Goal: Task Accomplishment & Management: Complete application form

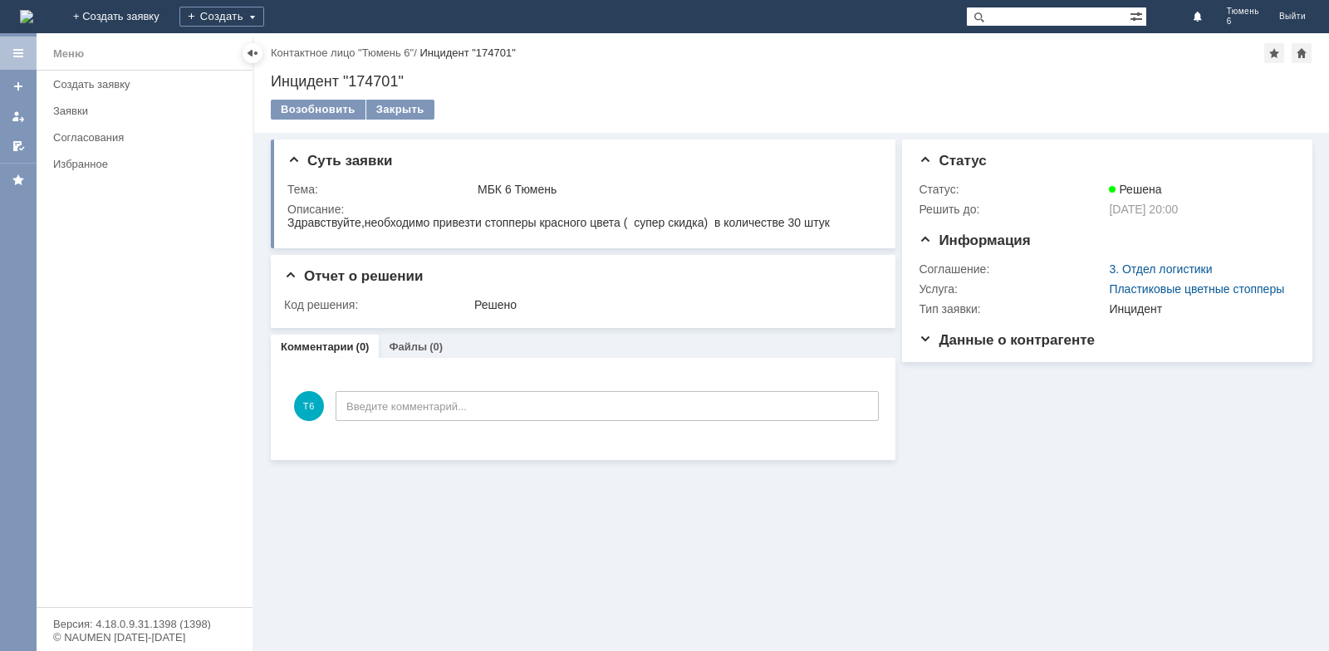
click at [86, 111] on div "Заявки" at bounding box center [147, 111] width 189 height 12
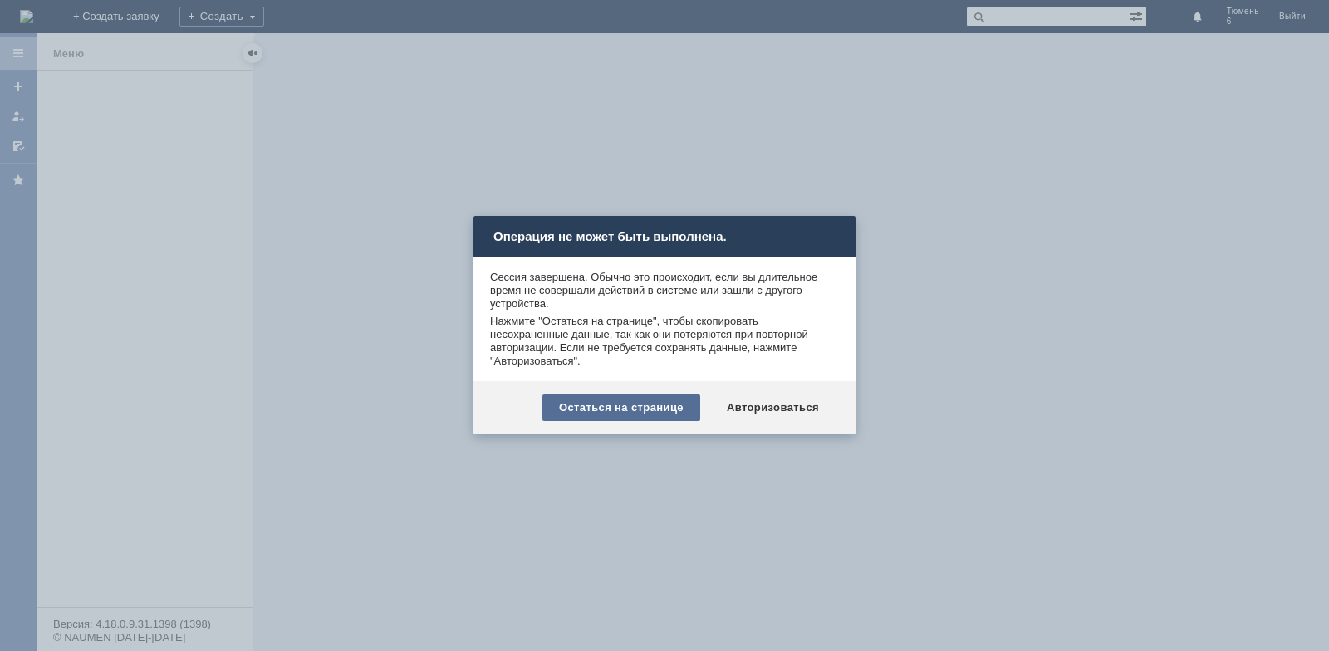
click at [651, 410] on div "Остаться на странице" at bounding box center [621, 408] width 158 height 27
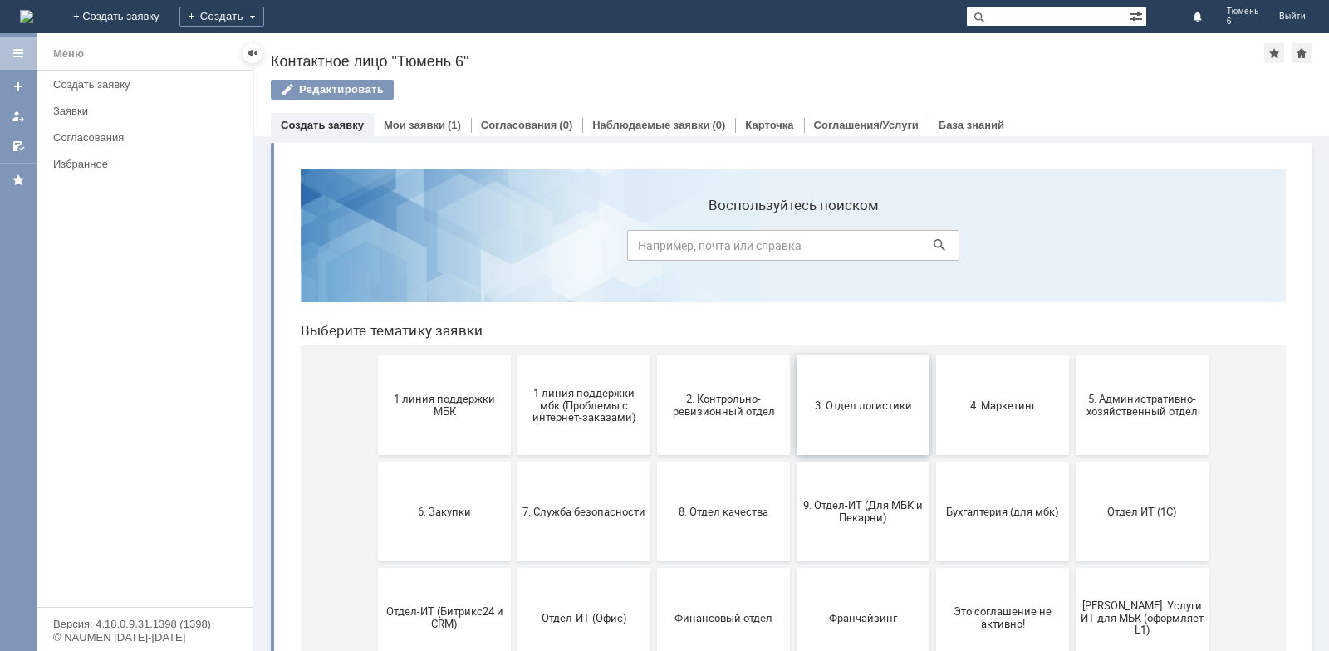
click at [858, 411] on span "3. Отдел логистики" at bounding box center [863, 405] width 123 height 12
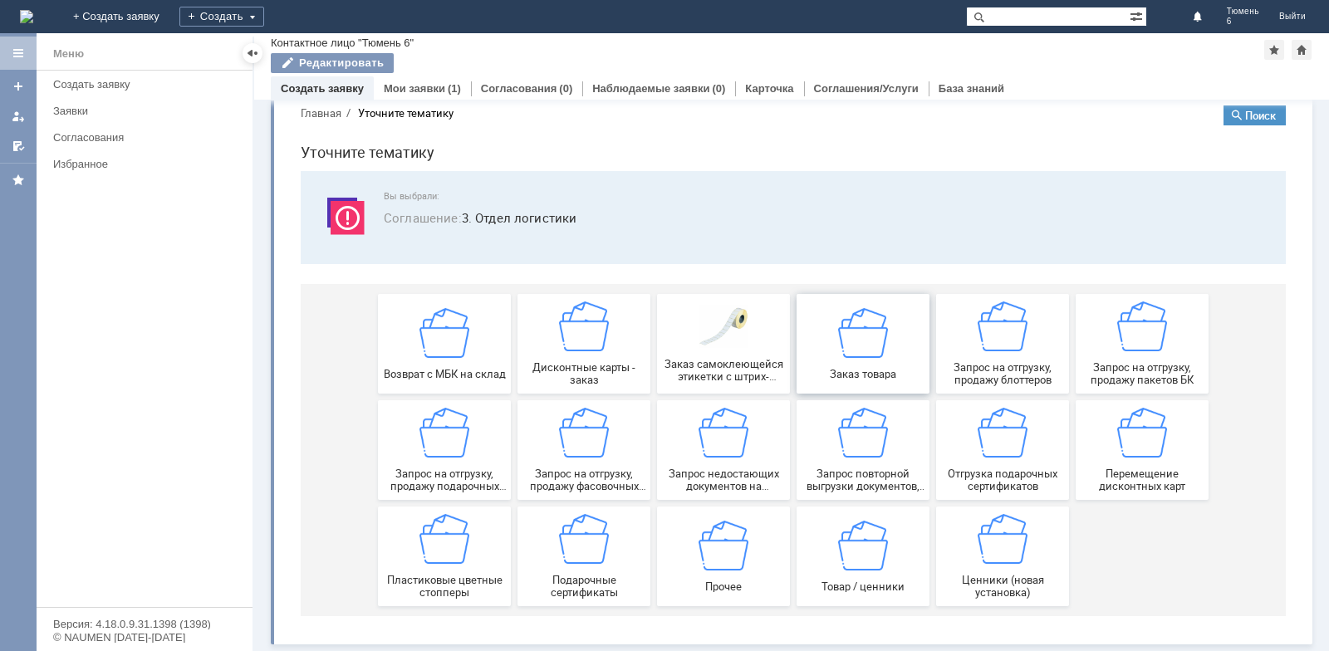
scroll to position [28, 0]
click at [1150, 365] on span "Запрос на отгрузку, продажу пакетов БК" at bounding box center [1142, 373] width 123 height 25
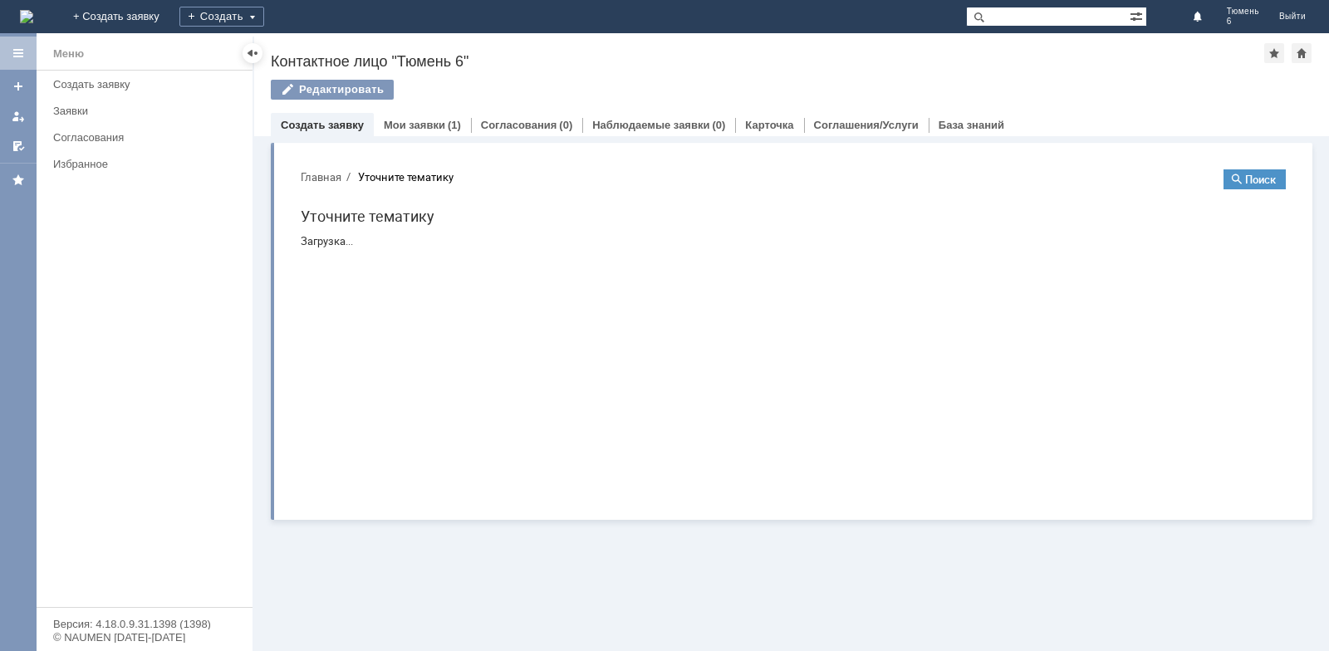
scroll to position [0, 0]
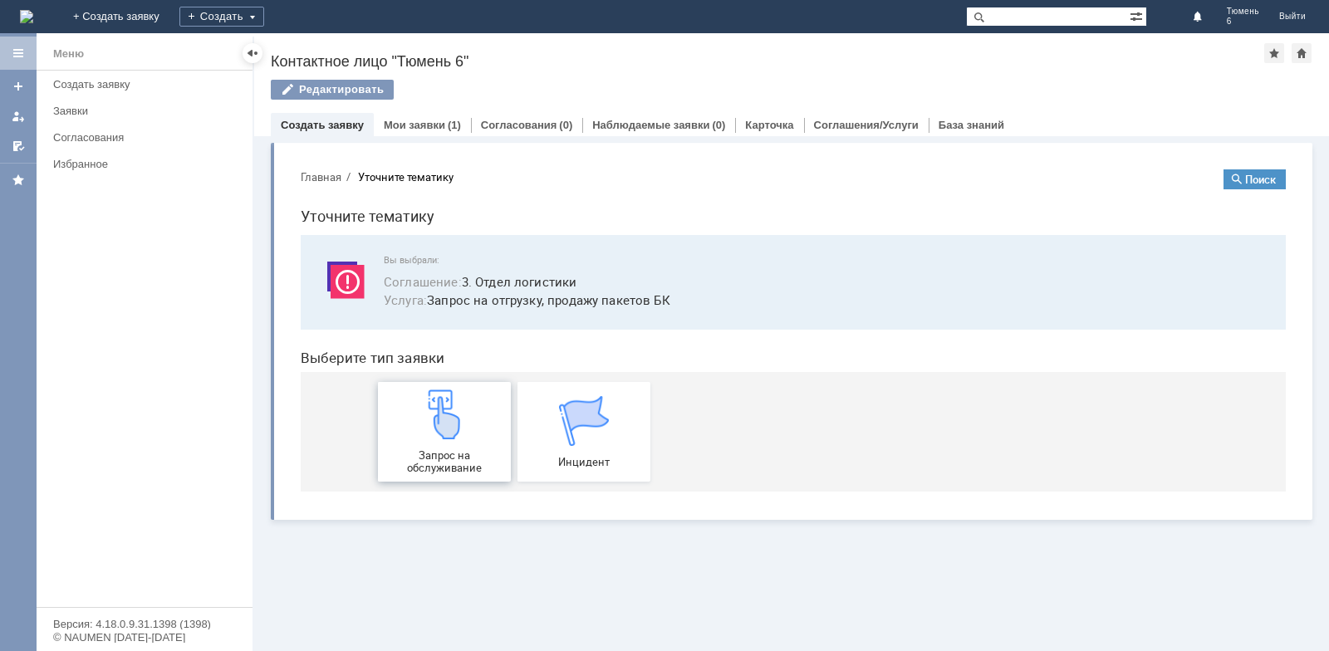
click at [444, 456] on span "Запрос на обслуживание" at bounding box center [444, 461] width 123 height 25
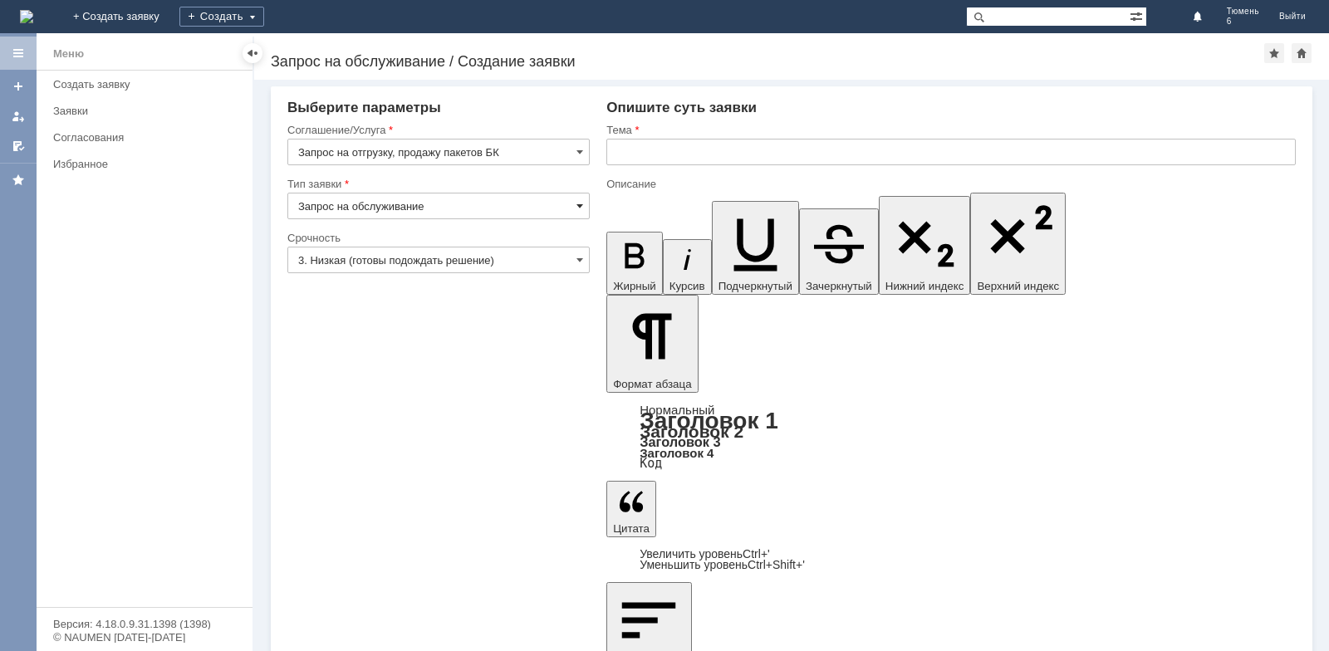
click at [580, 206] on span at bounding box center [579, 205] width 7 height 13
click at [577, 499] on div "Внимание! Выберите параметры Соглашение/Услуга Запрос на отгрузку, продажу паке…" at bounding box center [791, 365] width 1075 height 571
type input "Запрос на обслуживание"
click at [583, 258] on span at bounding box center [579, 259] width 7 height 13
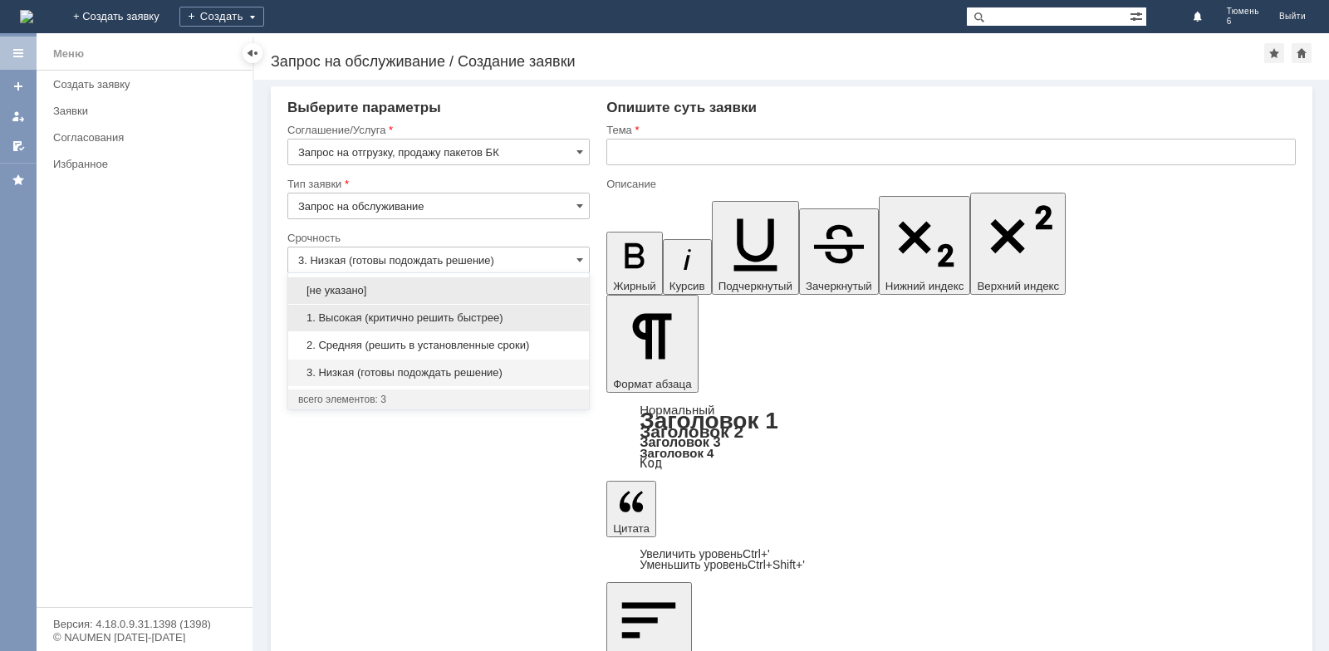
click at [426, 317] on span "1. Высокая (критично решить быстрее)" at bounding box center [438, 317] width 281 height 13
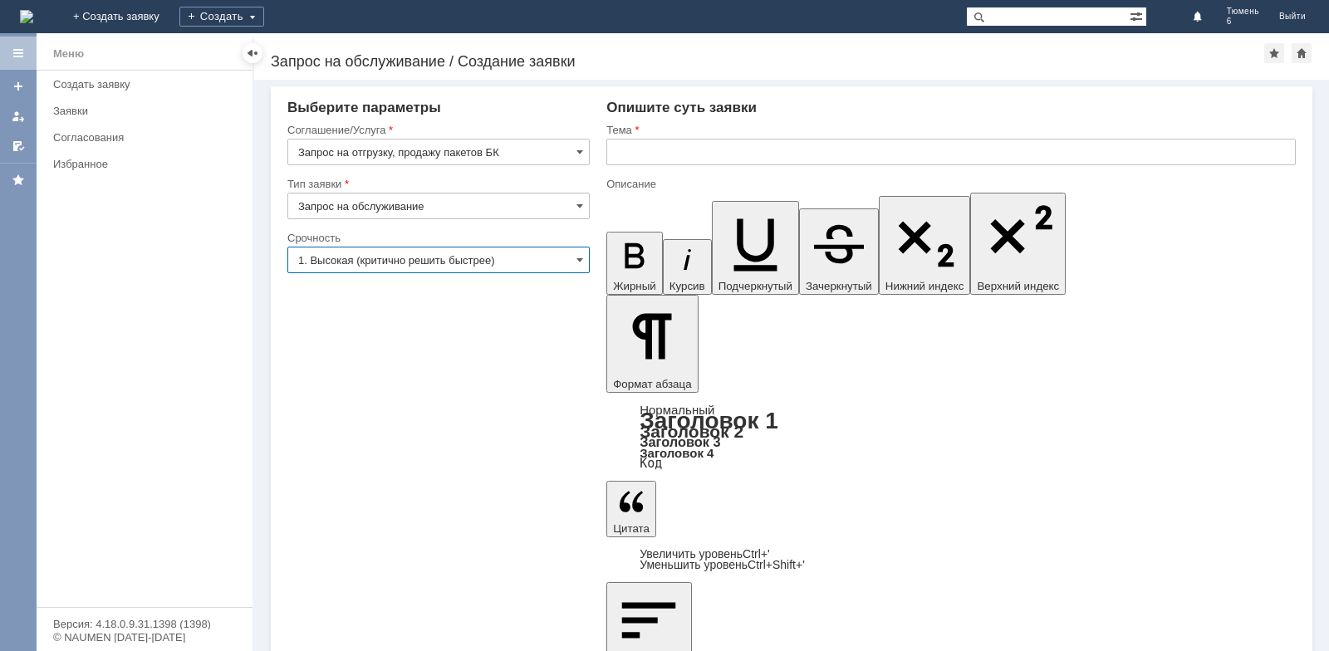
type input "1. Высокая (критично решить быстрее)"
click at [643, 154] on input "text" at bounding box center [950, 152] width 689 height 27
type input "М"
type input "м"
click at [655, 157] on input "МБК6" at bounding box center [950, 152] width 689 height 27
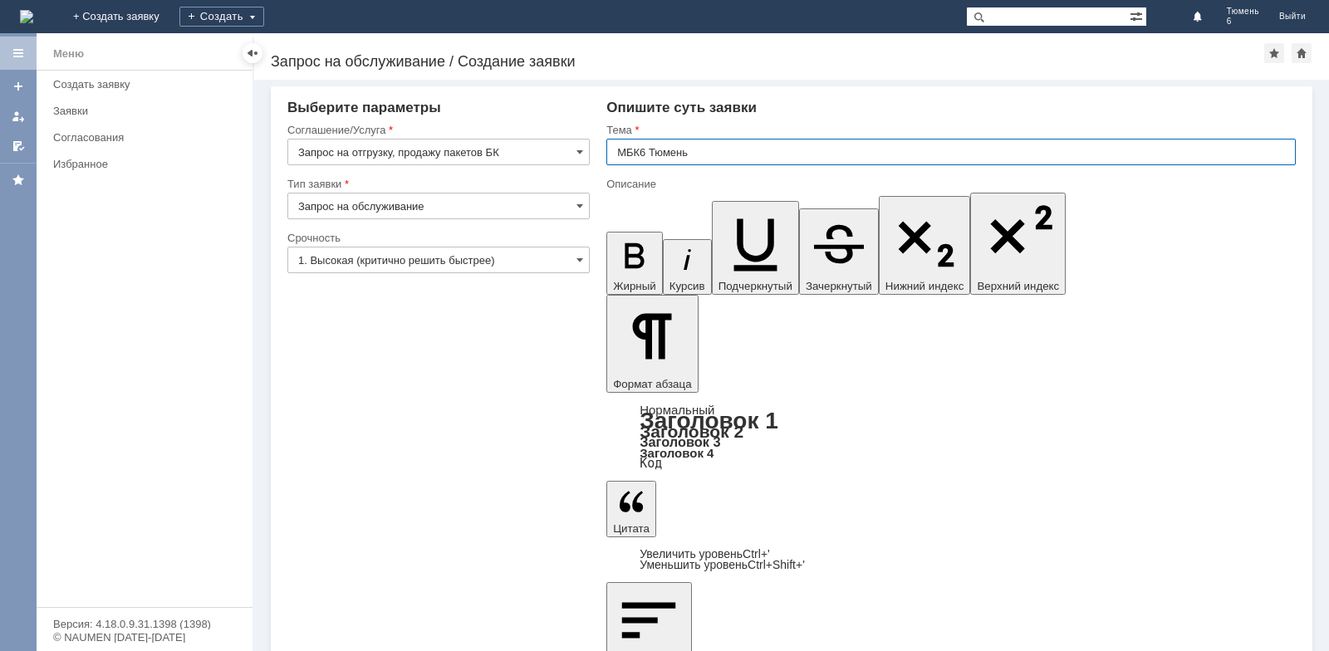
click at [644, 151] on input "МБК6 Тюмень" at bounding box center [950, 152] width 689 height 27
click at [695, 157] on input "МБК Тюмень" at bounding box center [950, 152] width 689 height 27
type input "МБК Тюмень 6 заказ пакетов"
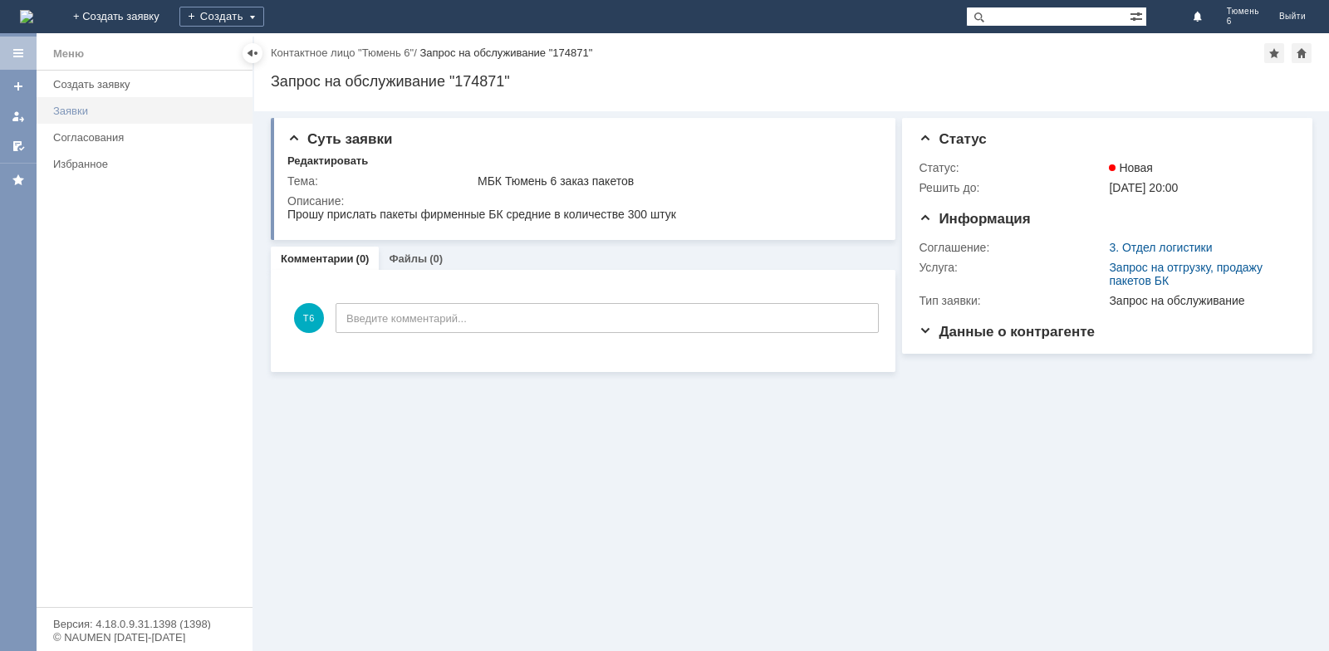
click at [92, 115] on div "Заявки" at bounding box center [147, 111] width 189 height 12
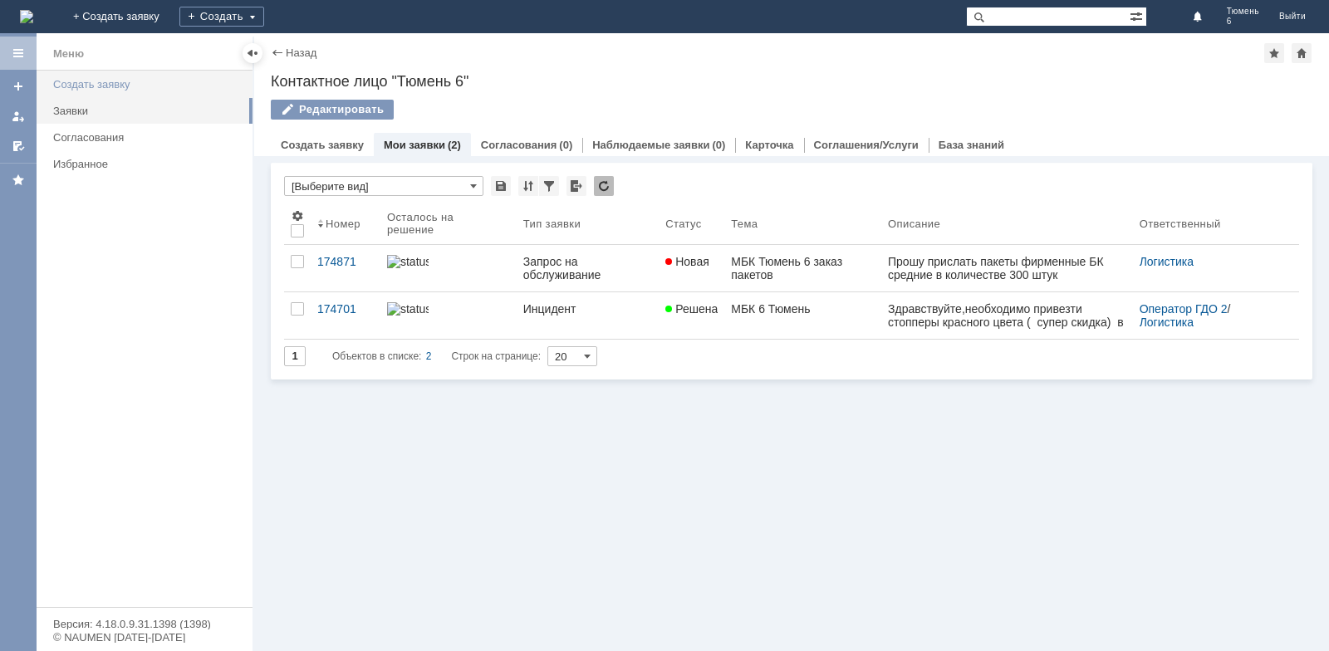
click at [100, 82] on div "Создать заявку" at bounding box center [147, 84] width 189 height 12
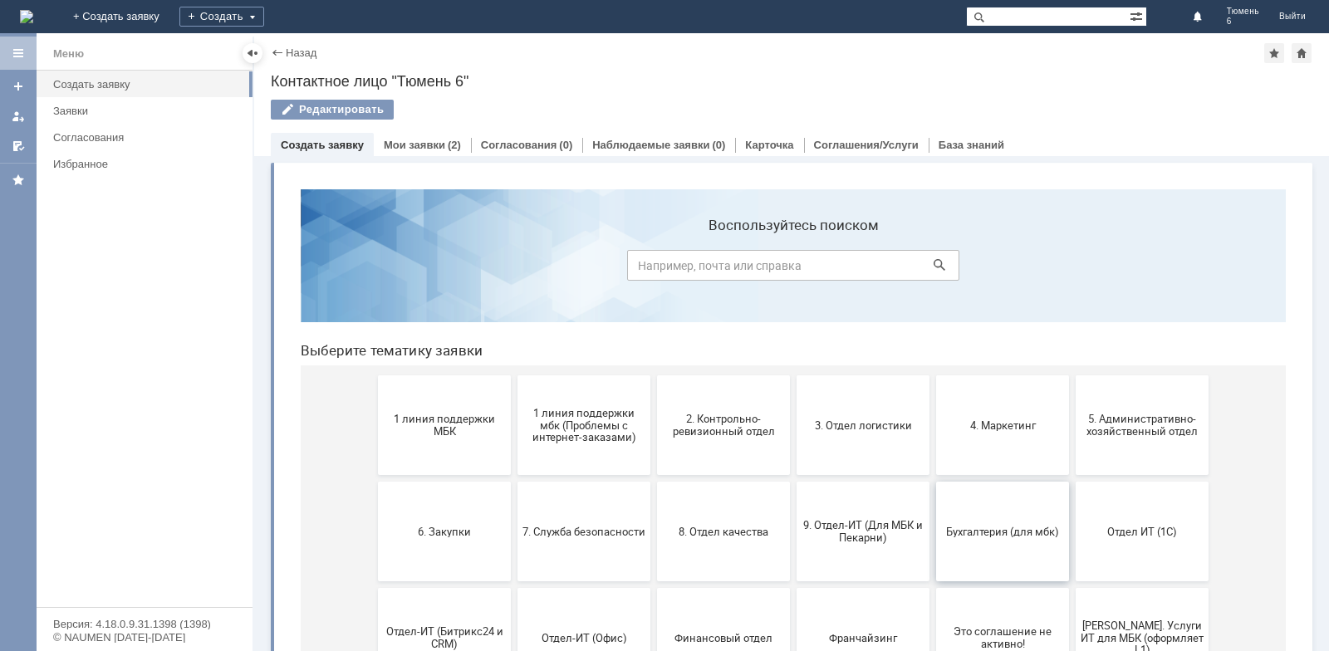
scroll to position [83, 0]
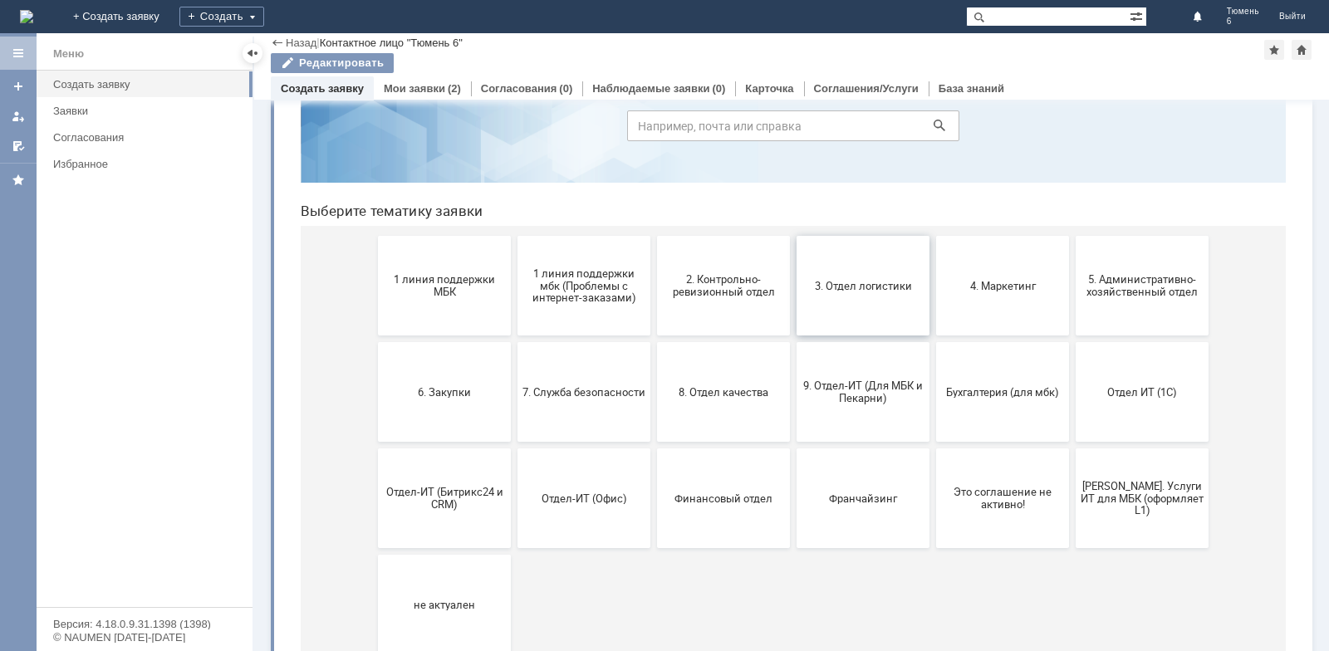
click at [841, 285] on span "3. Отдел логистики" at bounding box center [863, 285] width 123 height 12
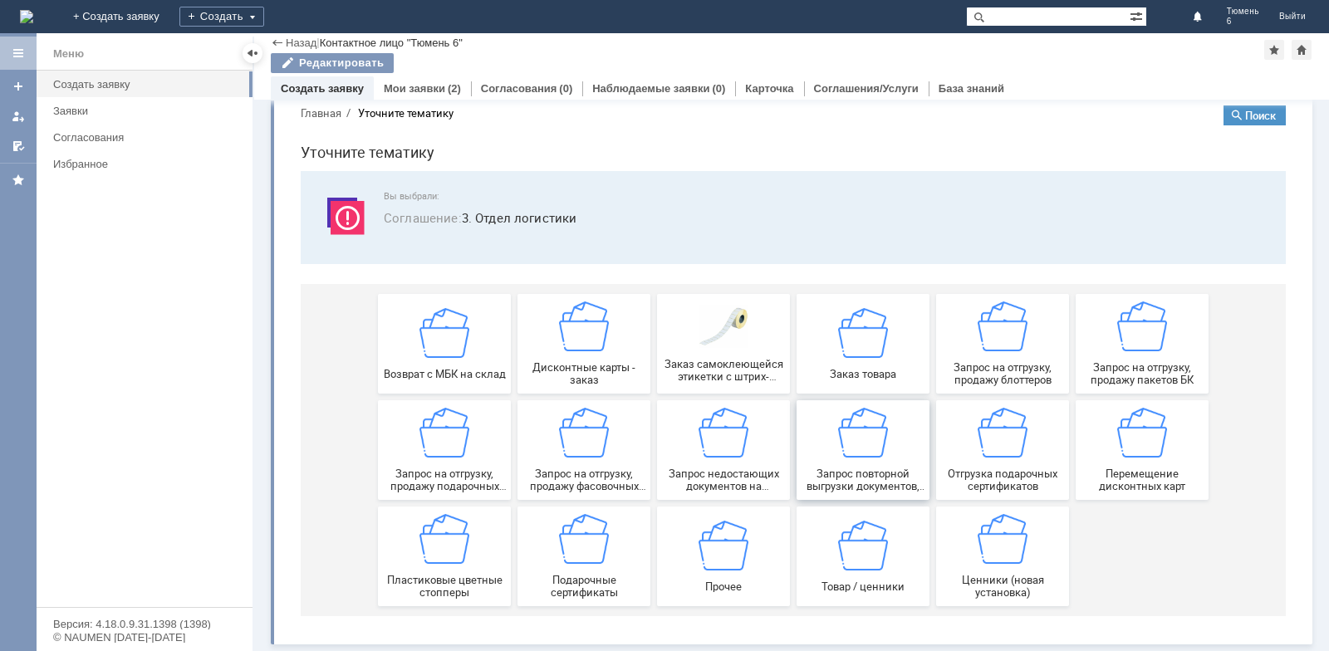
scroll to position [28, 0]
